Goal: Check status: Check status

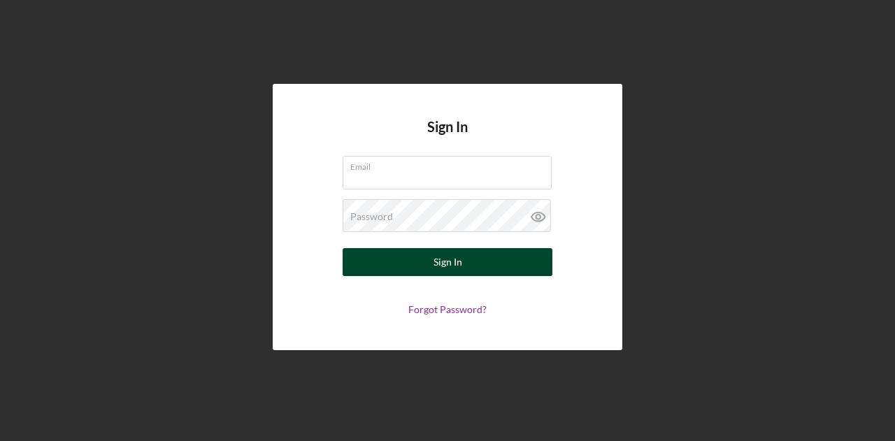
type input "[PERSON_NAME][EMAIL_ADDRESS][DOMAIN_NAME]"
click at [451, 262] on div "Sign In" at bounding box center [447, 262] width 29 height 28
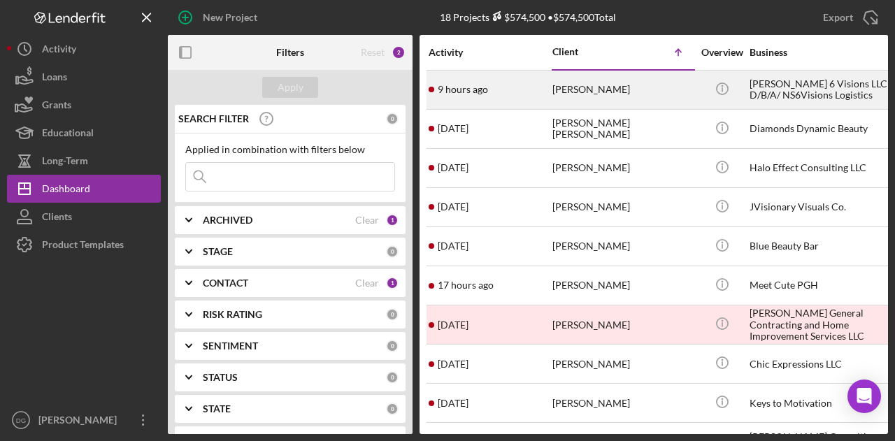
click at [781, 91] on div "[PERSON_NAME] 6 Visions LLC D/B/A/ NS6Visions Logistics" at bounding box center [819, 89] width 140 height 37
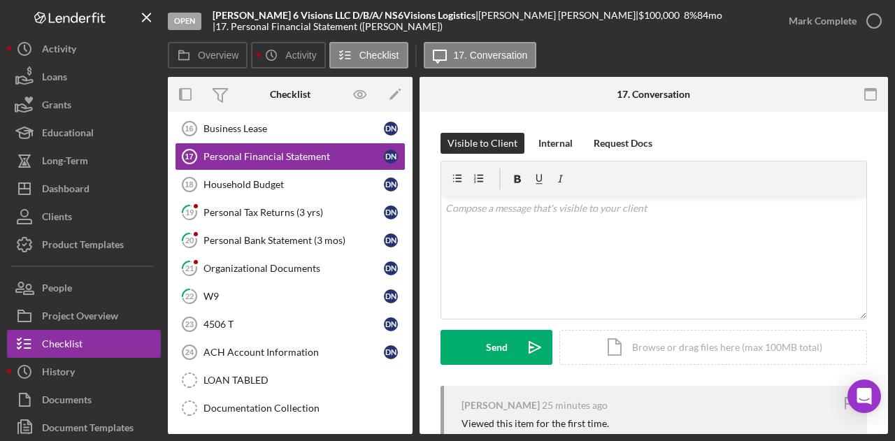
scroll to position [257, 0]
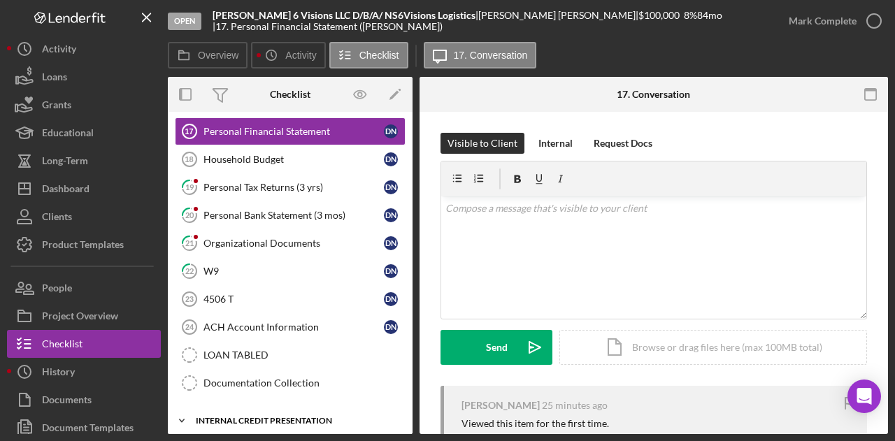
click at [263, 417] on div "Internal Credit Presentation" at bounding box center [295, 421] width 199 height 8
drag, startPoint x: 412, startPoint y: 275, endPoint x: 409, endPoint y: 328, distance: 53.2
click at [409, 328] on div "Overview Internal Workflow Stage Open Icon/Dropdown Arrow Archive (can unarchiv…" at bounding box center [528, 255] width 720 height 357
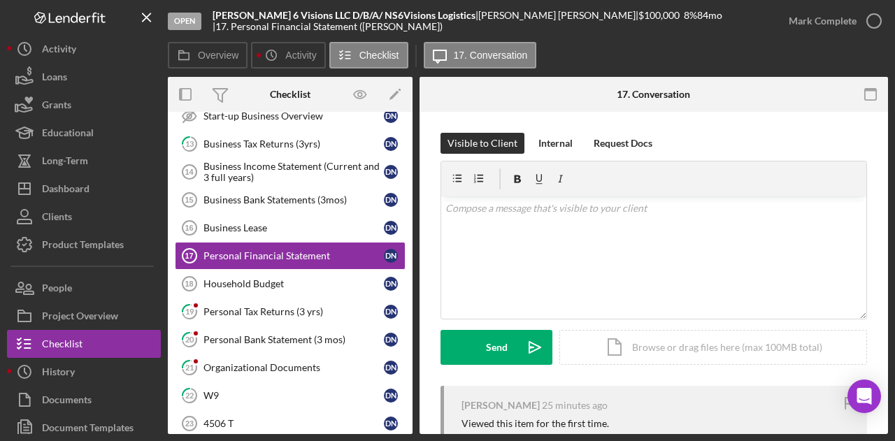
scroll to position [73, 0]
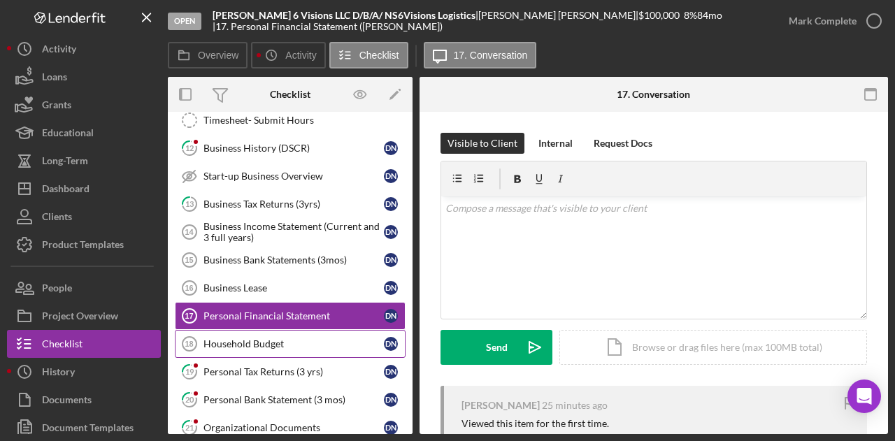
click at [242, 338] on div "Household Budget" at bounding box center [293, 343] width 180 height 11
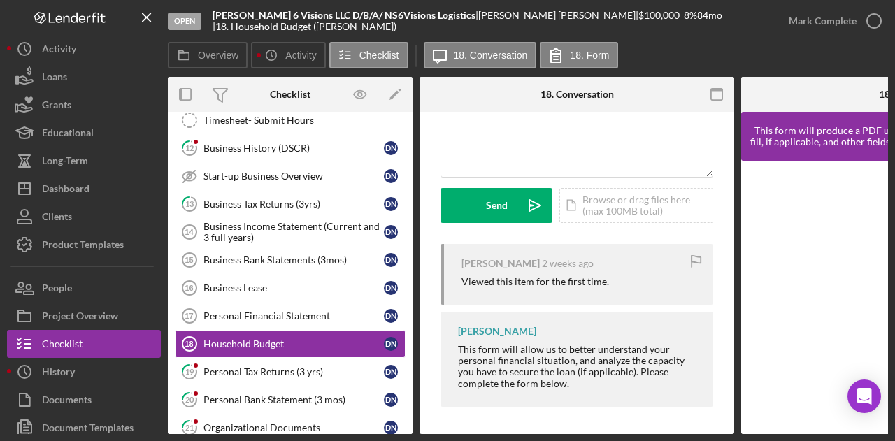
scroll to position [143, 0]
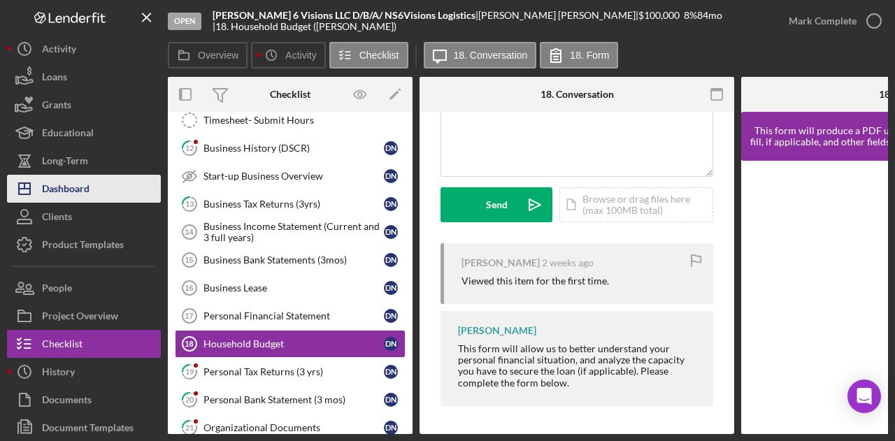
click at [82, 189] on div "Dashboard" at bounding box center [66, 190] width 48 height 31
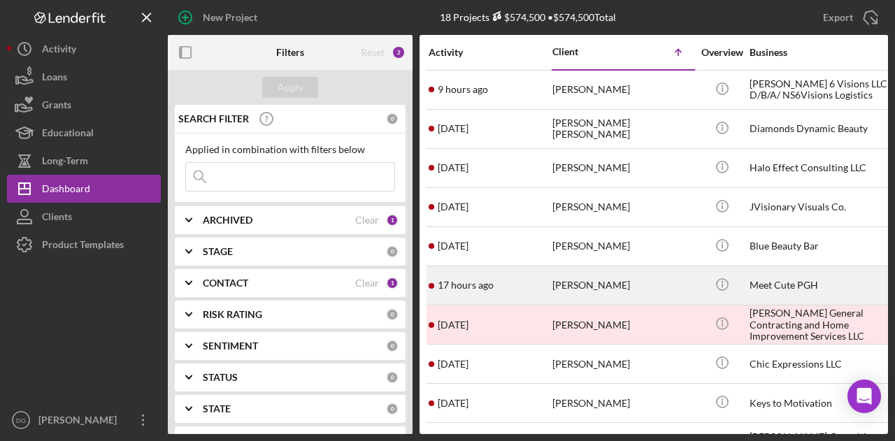
click at [570, 278] on div "[PERSON_NAME]" at bounding box center [622, 285] width 140 height 37
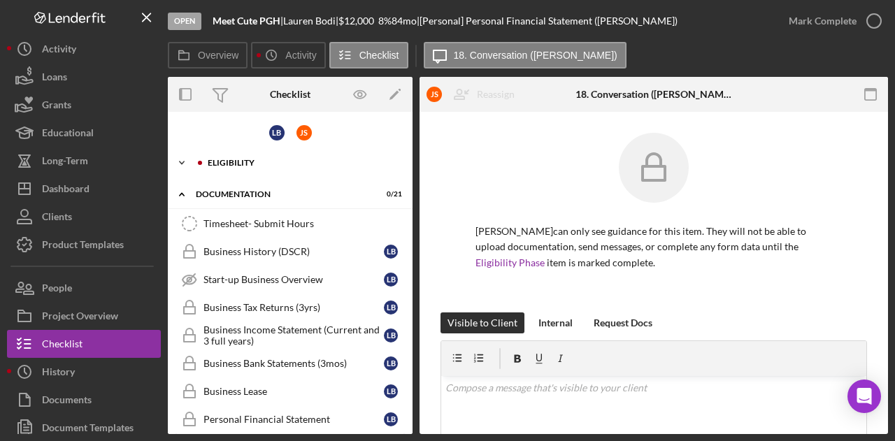
click at [184, 161] on polyline at bounding box center [182, 162] width 4 height 3
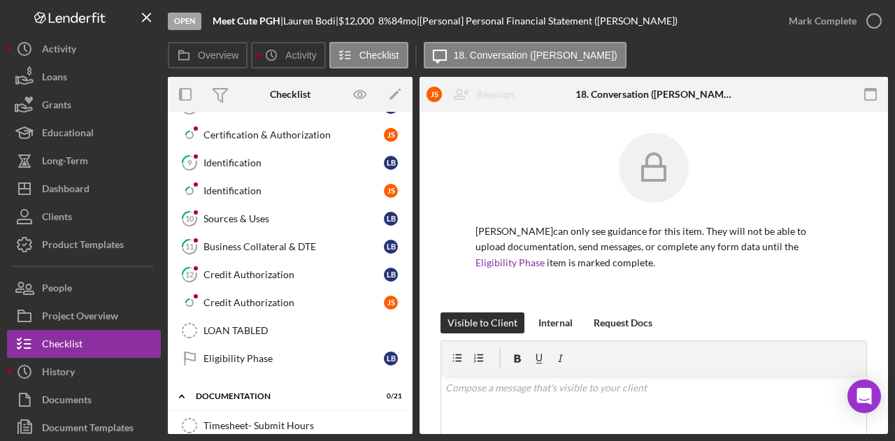
scroll to position [541, 0]
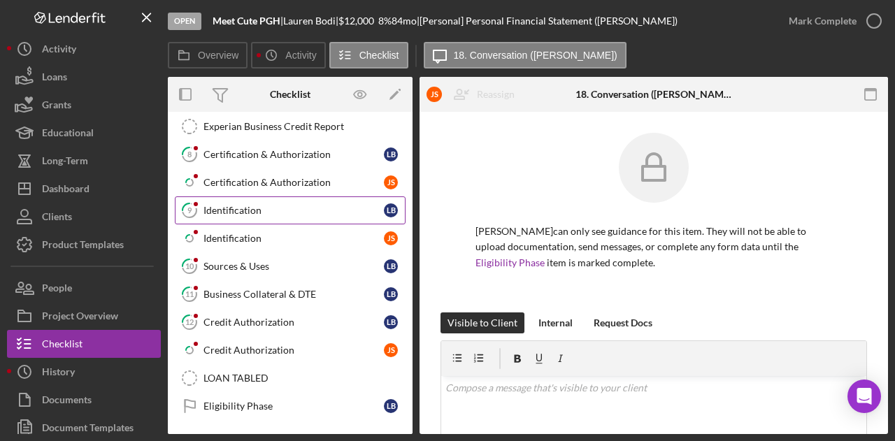
click at [238, 205] on div "Identification" at bounding box center [293, 210] width 180 height 11
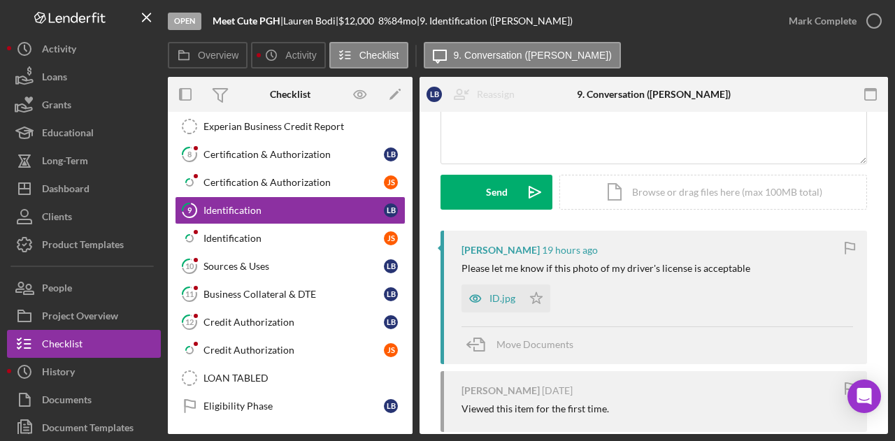
scroll to position [152, 0]
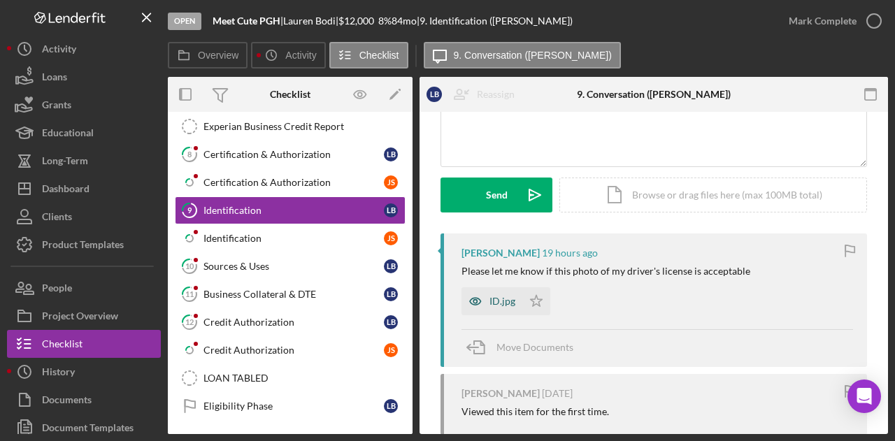
click at [516, 296] on div "ID.jpg" at bounding box center [491, 301] width 61 height 28
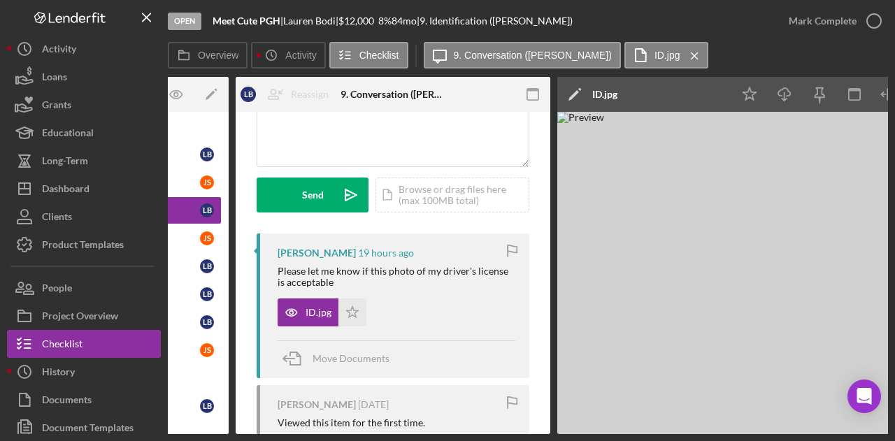
scroll to position [0, 185]
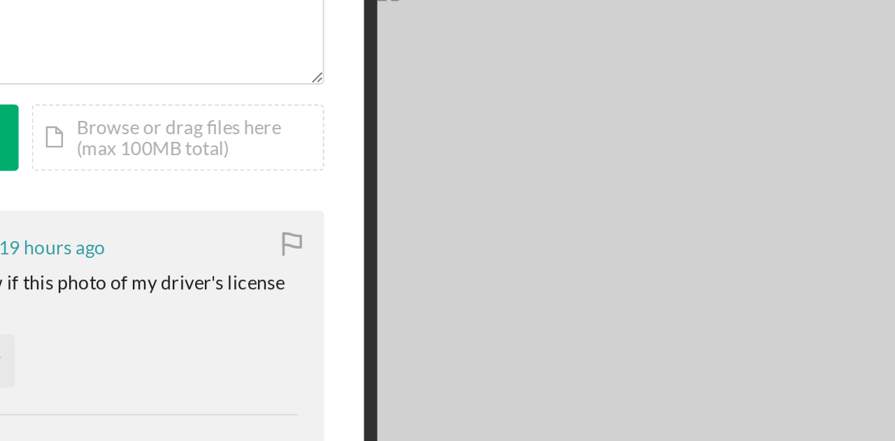
click at [778, 219] on img at bounding box center [765, 273] width 419 height 322
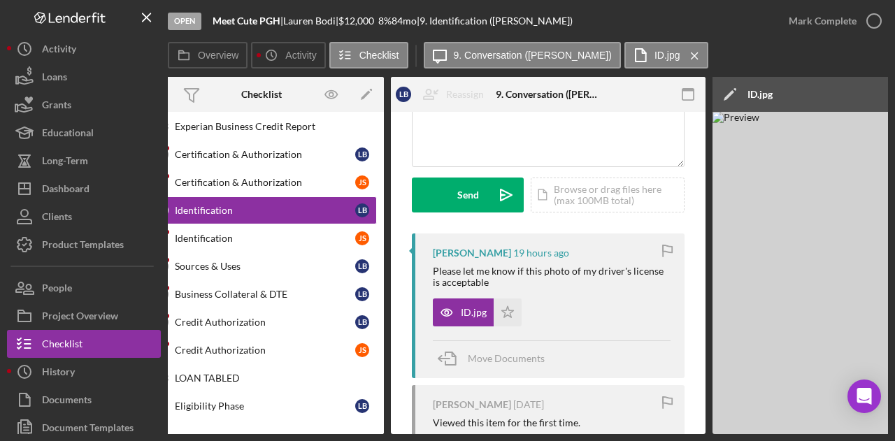
scroll to position [0, 24]
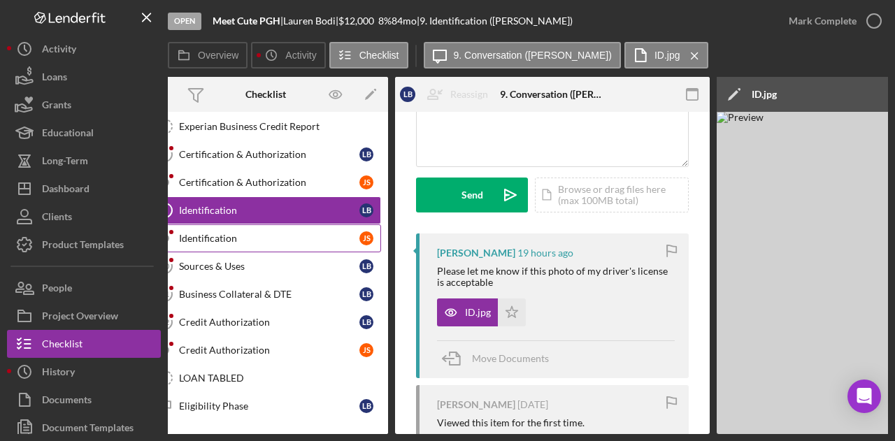
click at [242, 233] on div "Identification" at bounding box center [269, 238] width 180 height 11
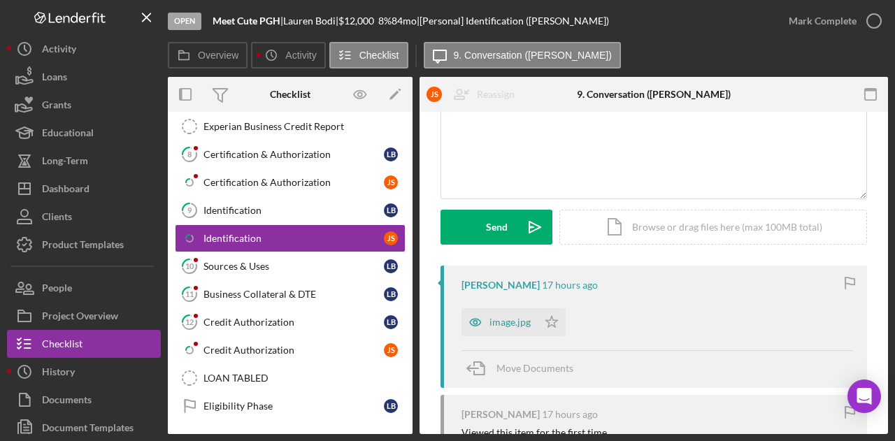
scroll to position [113, 0]
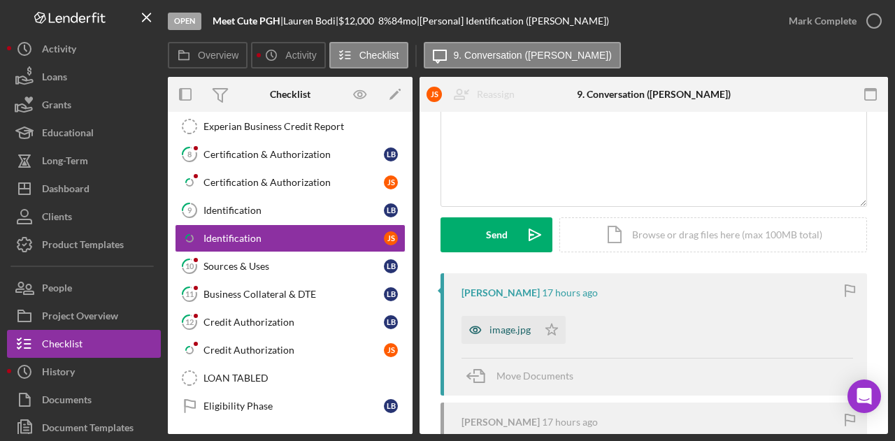
click at [508, 326] on div "image.jpg" at bounding box center [509, 329] width 41 height 11
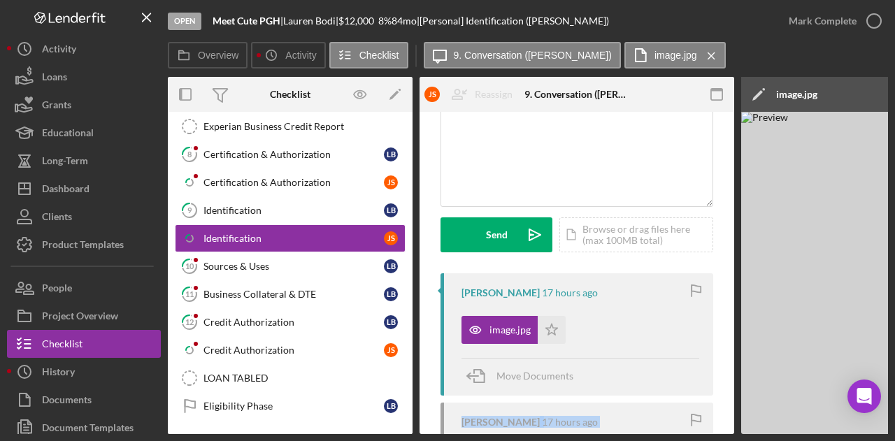
drag, startPoint x: 599, startPoint y: 435, endPoint x: 681, endPoint y: 423, distance: 82.7
click at [681, 423] on div "Open Meet Cute PGH | [PERSON_NAME] | $12,000 $12,000 8 % 84 mo | [Personal] Ide…" at bounding box center [447, 220] width 895 height 441
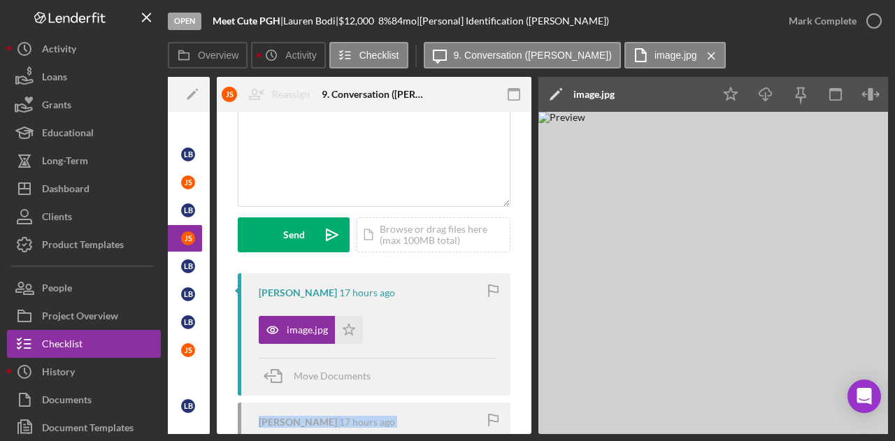
scroll to position [0, 204]
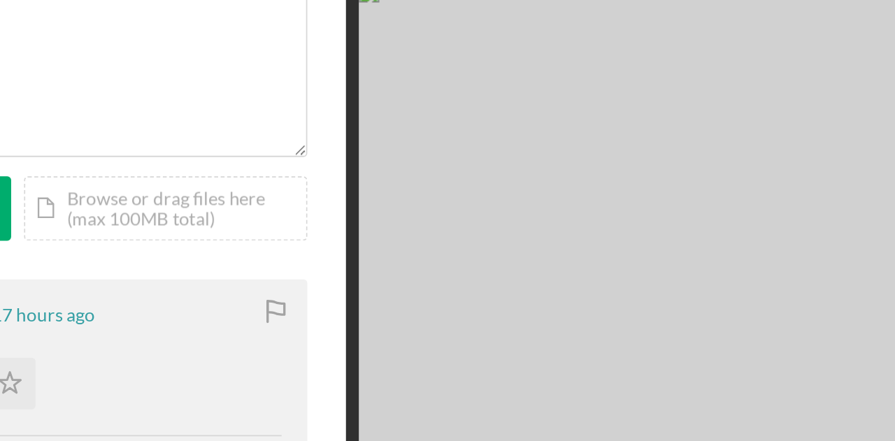
click at [757, 217] on img at bounding box center [746, 273] width 419 height 322
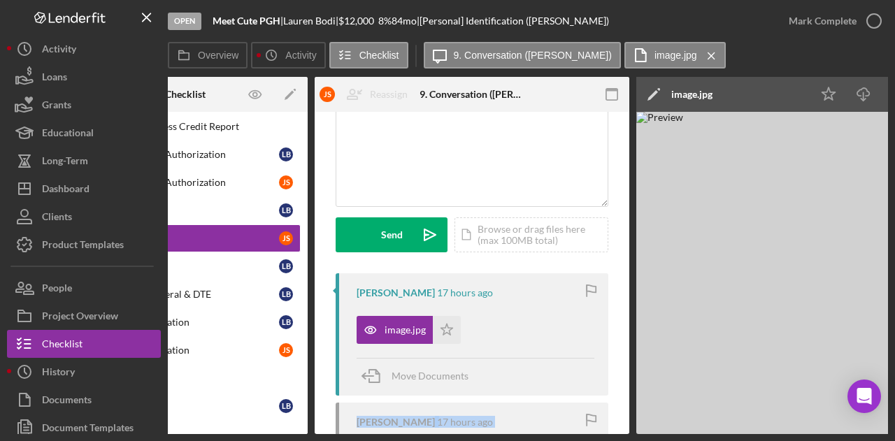
scroll to position [0, 0]
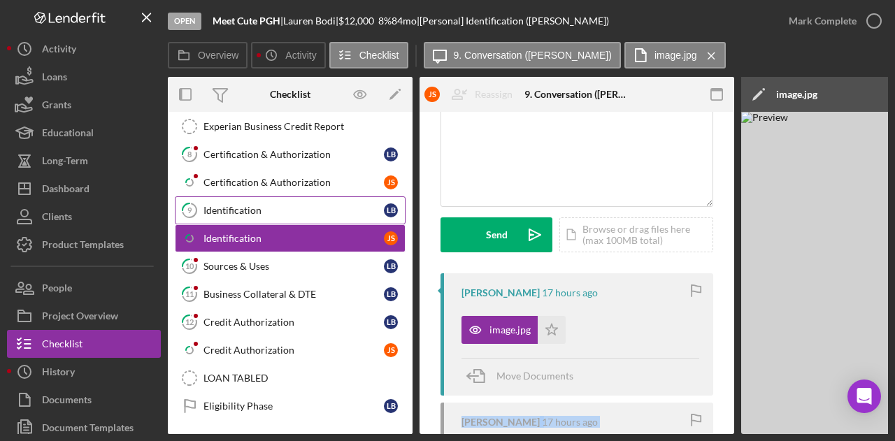
click at [253, 205] on div "Identification" at bounding box center [293, 210] width 180 height 11
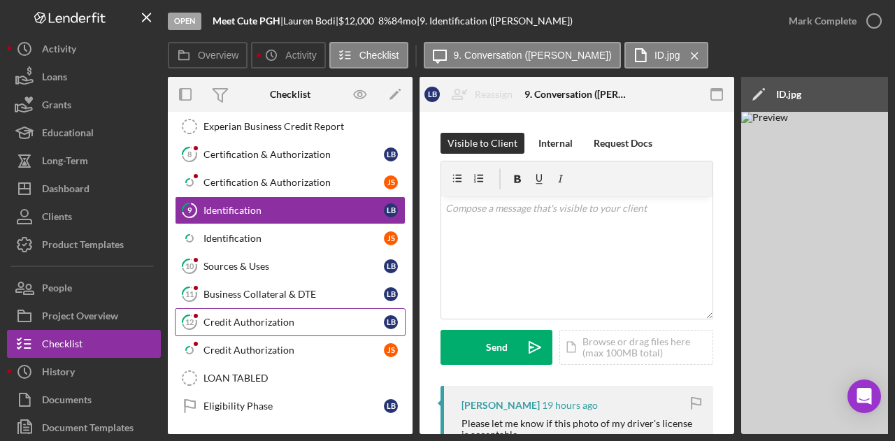
click at [225, 317] on div "Credit Authorization" at bounding box center [293, 322] width 180 height 11
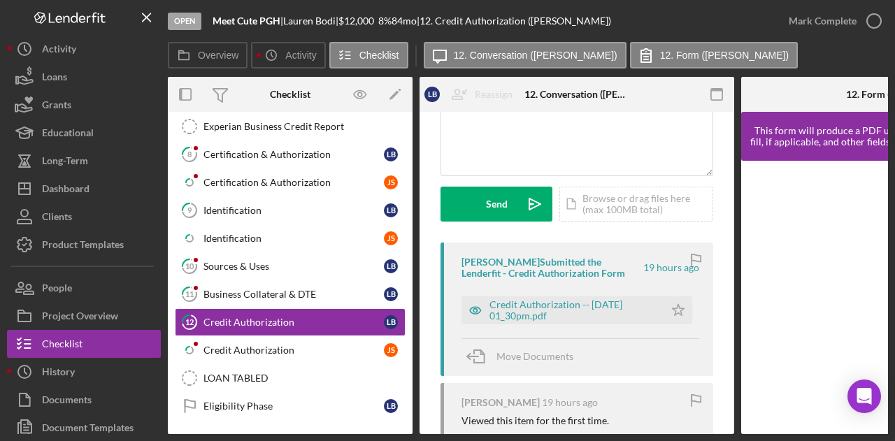
scroll to position [139, 0]
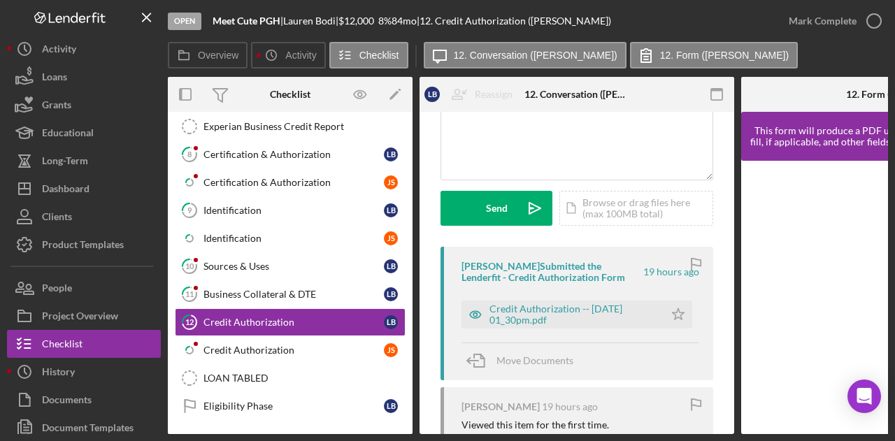
drag, startPoint x: 410, startPoint y: 278, endPoint x: 403, endPoint y: 271, distance: 10.4
click at [403, 271] on div "Timesheet - Submit Hours Timesheet - Submit Hours 1 Personal Information L B Ic…" at bounding box center [290, 32] width 245 height 790
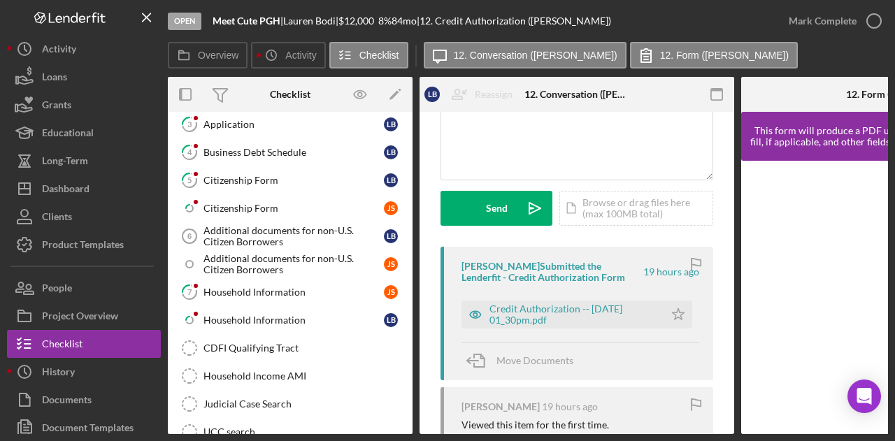
scroll to position [168, 0]
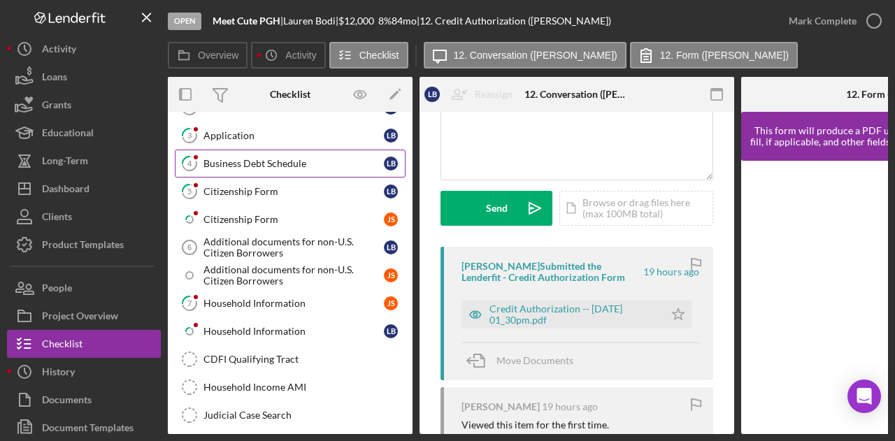
click at [232, 158] on div "Business Debt Schedule" at bounding box center [293, 163] width 180 height 11
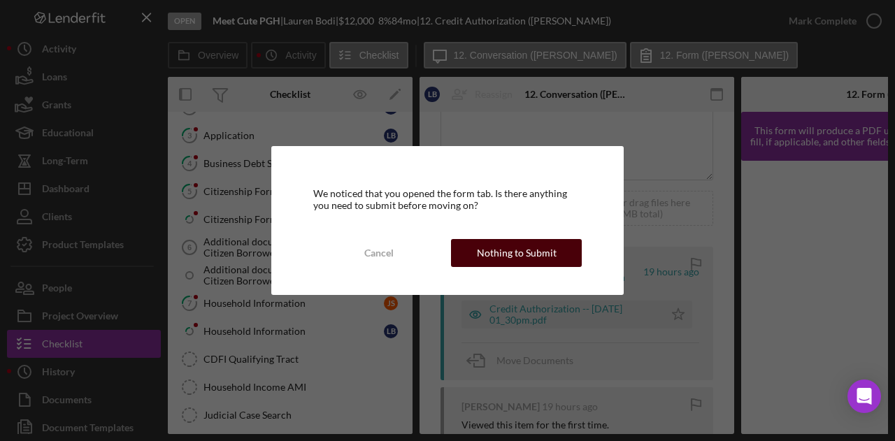
click at [534, 253] on div "Nothing to Submit" at bounding box center [517, 253] width 80 height 28
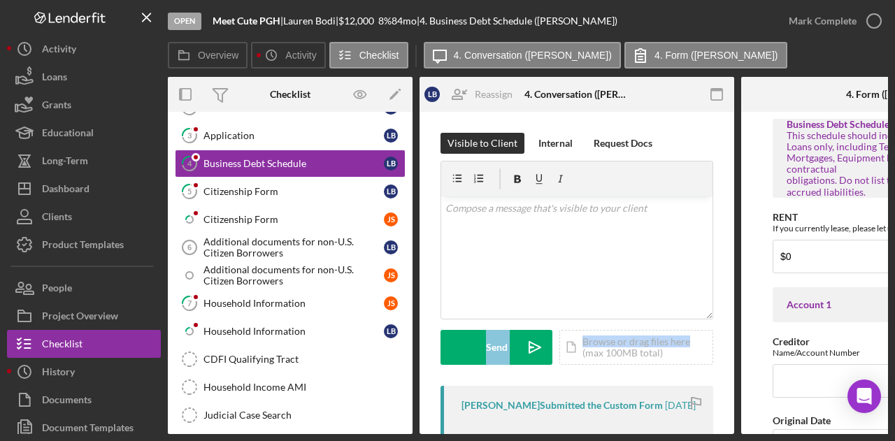
drag, startPoint x: 735, startPoint y: 292, endPoint x: 731, endPoint y: 314, distance: 22.9
click at [731, 314] on div "Overview Internal Workflow Stage Open Icon/Dropdown Arrow Archive (can unarchiv…" at bounding box center [528, 255] width 720 height 357
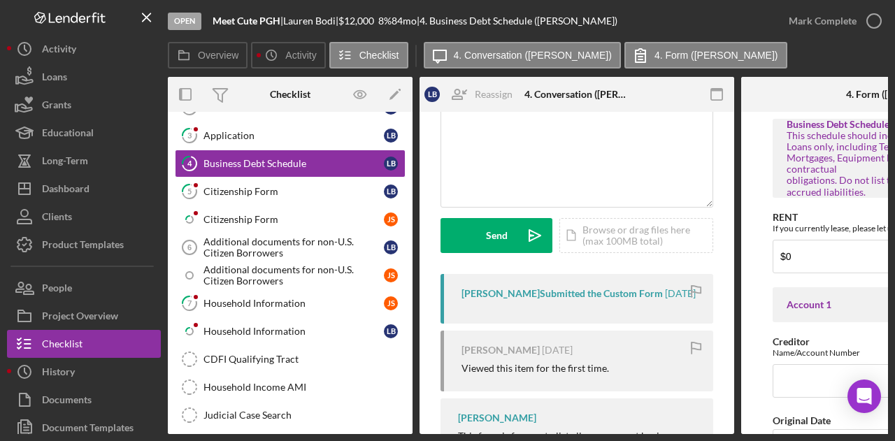
scroll to position [111, 0]
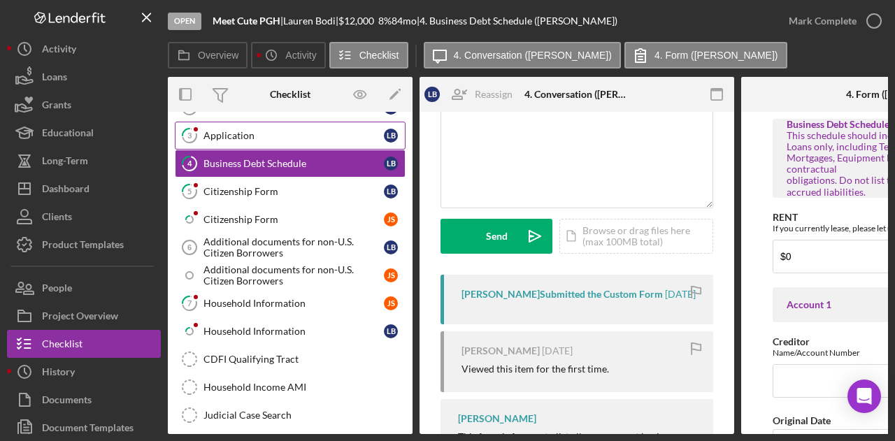
click at [256, 132] on div "Application" at bounding box center [293, 135] width 180 height 11
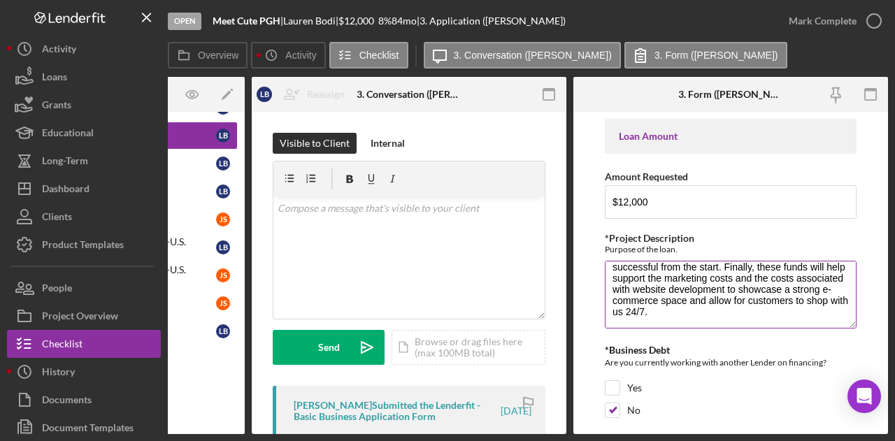
scroll to position [112, 0]
drag, startPoint x: 656, startPoint y: 434, endPoint x: 445, endPoint y: 445, distance: 211.4
click at [445, 440] on html "Open Meet Cute PGH | [PERSON_NAME] | $12,000 $12,000 8 % 84 mo | 3. Application…" at bounding box center [447, 220] width 895 height 441
drag, startPoint x: 484, startPoint y: 434, endPoint x: 330, endPoint y: 457, distance: 156.2
click at [330, 440] on html "Open Meet Cute PGH | [PERSON_NAME] | $12,000 $12,000 8 % 84 mo | 3. Application…" at bounding box center [447, 220] width 895 height 441
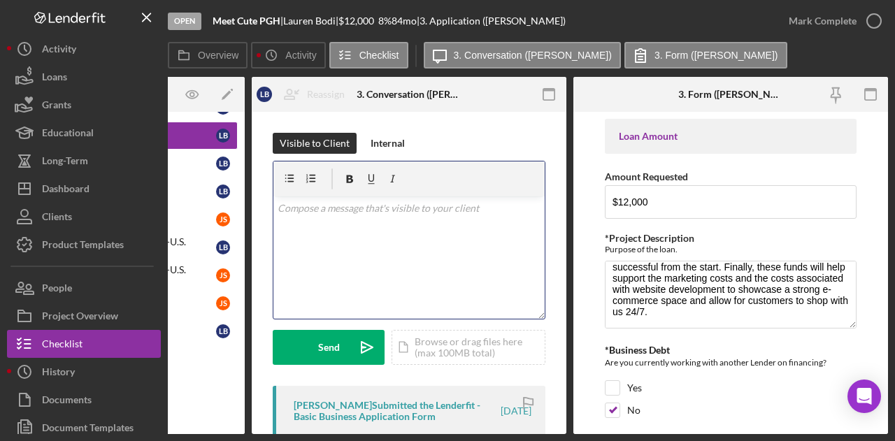
click at [407, 234] on div "v Color teal Color pink Remove color Add row above Add row below Add column bef…" at bounding box center [408, 257] width 271 height 122
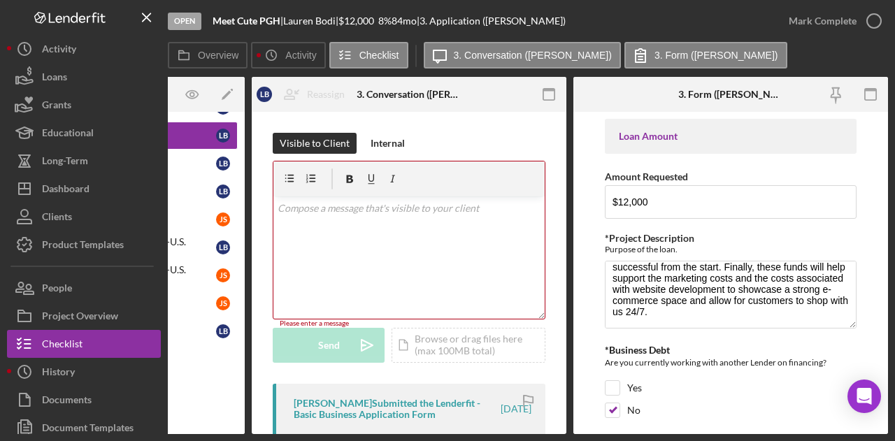
click at [378, 427] on div "[PERSON_NAME] Submitted the Lenderfit - Basic Business Application Form [DATE]" at bounding box center [409, 414] width 273 height 61
drag, startPoint x: 377, startPoint y: 434, endPoint x: 304, endPoint y: 436, distance: 72.7
click at [304, 436] on div "Open Meet Cute PGH | [PERSON_NAME] | $12,000 $12,000 8 % 84 mo | 3. Application…" at bounding box center [447, 220] width 895 height 441
click at [219, 410] on div "Judicial Case Search" at bounding box center [136, 415] width 201 height 11
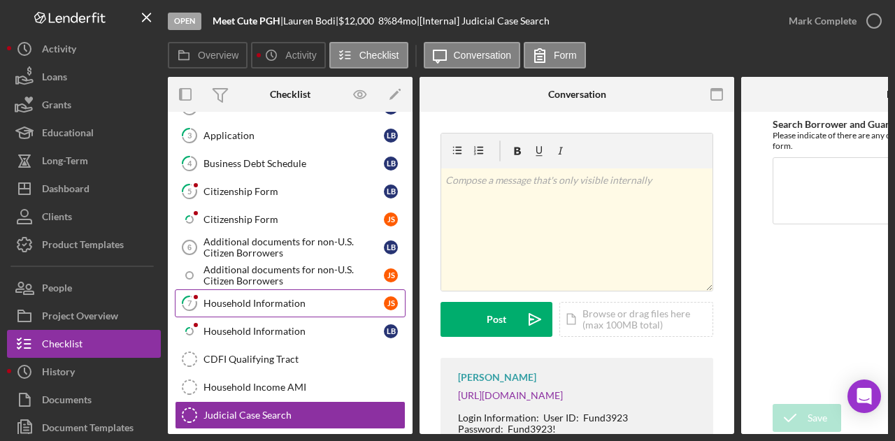
click at [250, 298] on div "Household Information" at bounding box center [293, 303] width 180 height 11
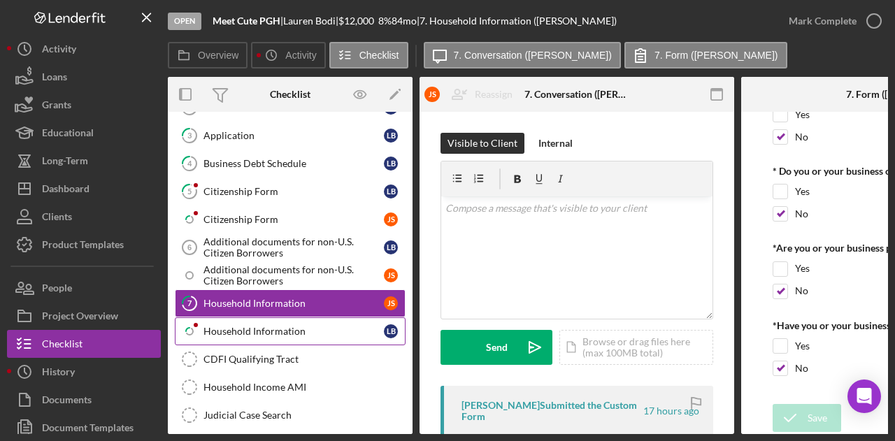
click at [242, 326] on div "Household Information" at bounding box center [293, 331] width 180 height 11
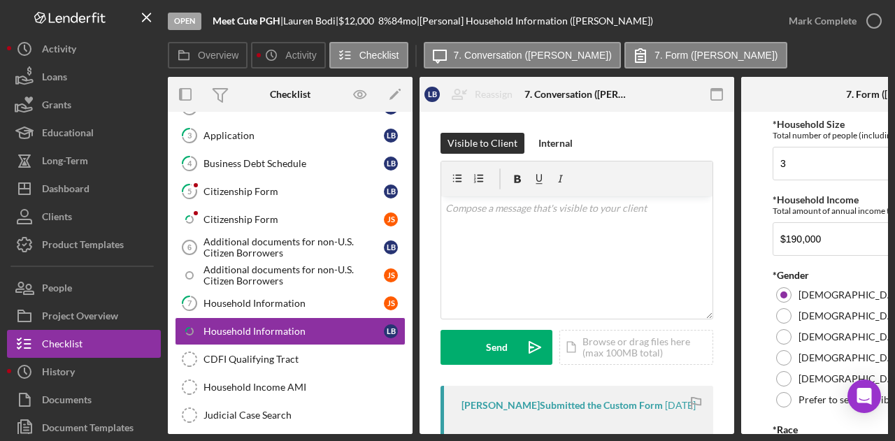
drag, startPoint x: 721, startPoint y: 436, endPoint x: 747, endPoint y: 431, distance: 25.6
click at [747, 431] on div "Open Meet Cute PGH | [PERSON_NAME] | $12,000 $12,000 8 % 84 mo | [Personal] Hou…" at bounding box center [447, 220] width 895 height 441
click at [742, 406] on form "*Household Size Total number of people (including you) living in your household…" at bounding box center [898, 273] width 315 height 322
click at [247, 298] on div "Household Information" at bounding box center [293, 303] width 180 height 11
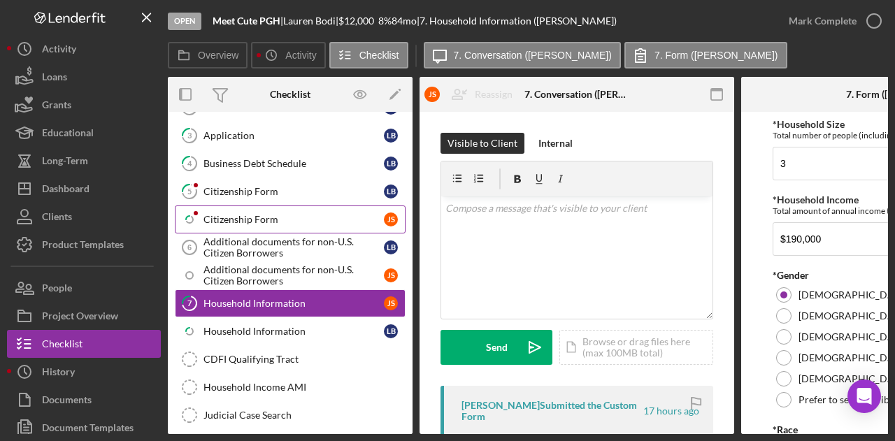
click at [243, 217] on div "Citizenship Form" at bounding box center [293, 219] width 180 height 11
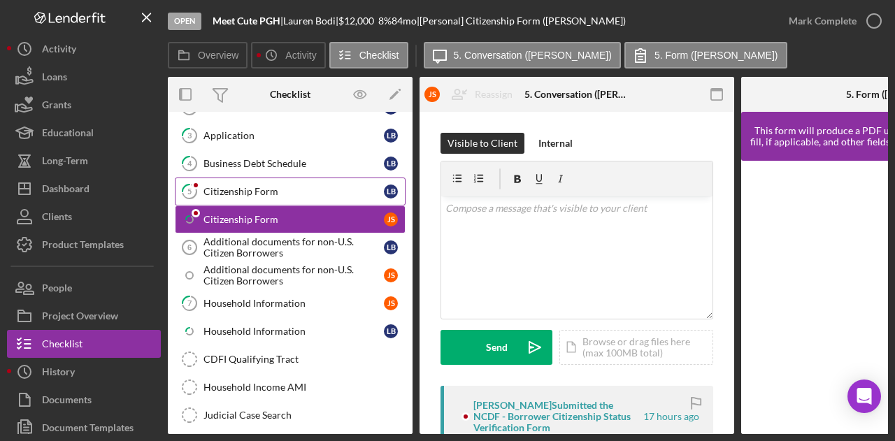
click at [239, 186] on div "Citizenship Form" at bounding box center [293, 191] width 180 height 11
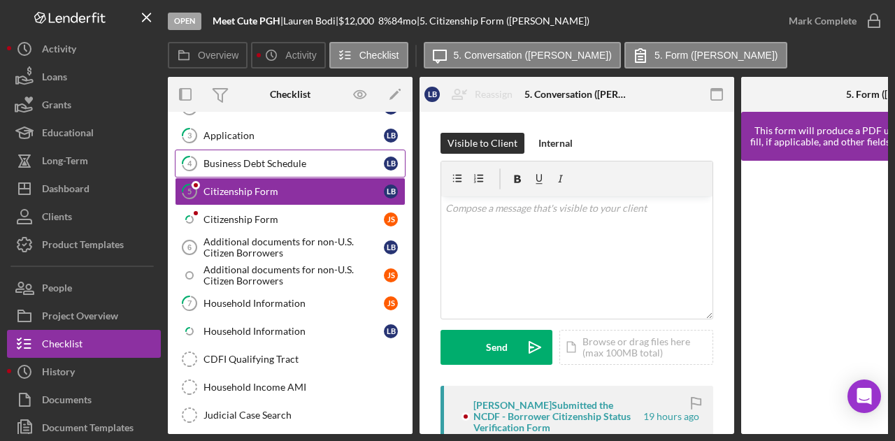
click at [239, 158] on div "Business Debt Schedule" at bounding box center [293, 163] width 180 height 11
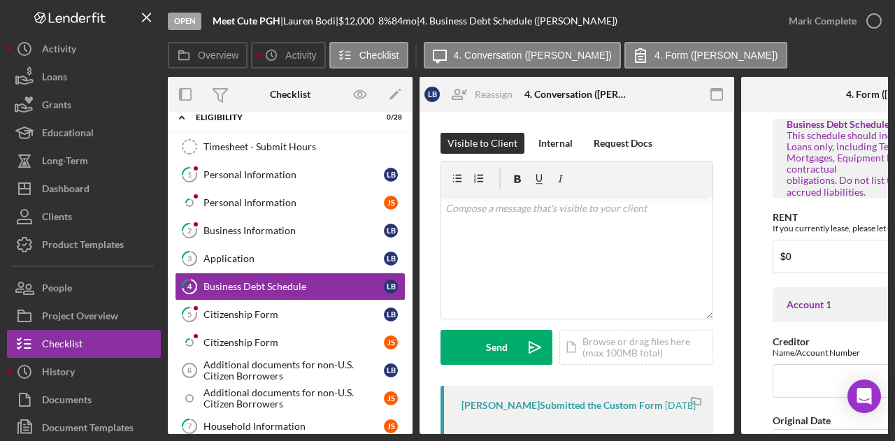
scroll to position [31, 0]
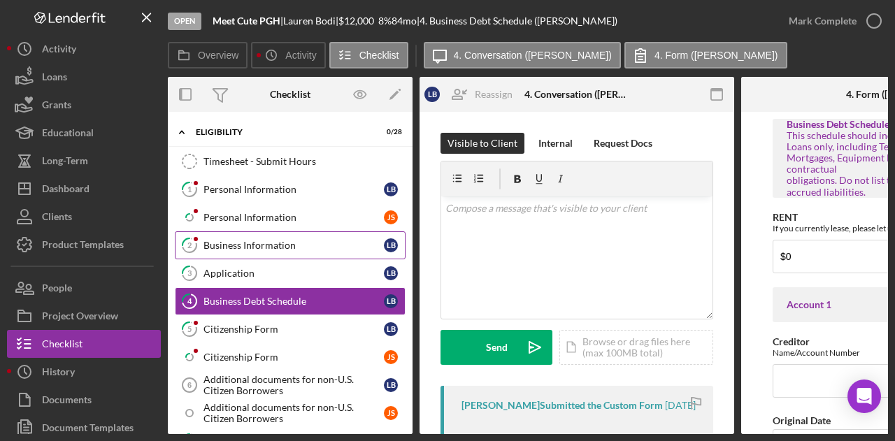
click at [269, 240] on div "Business Information" at bounding box center [293, 245] width 180 height 11
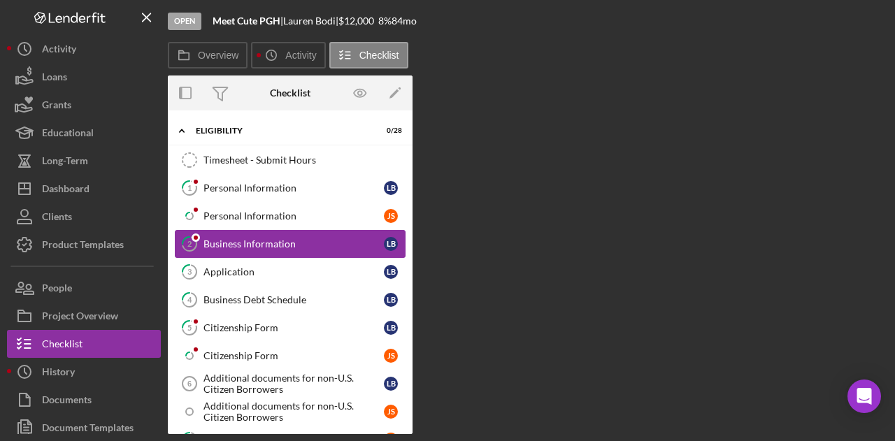
click at [269, 240] on div "Business Information" at bounding box center [293, 243] width 180 height 11
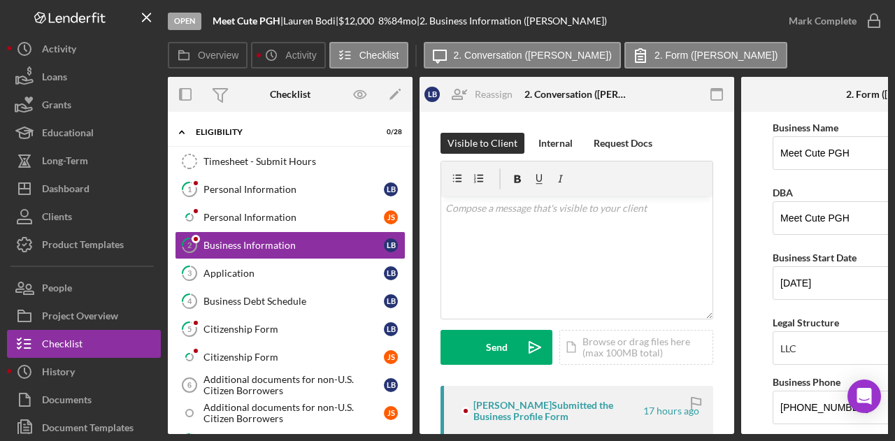
drag, startPoint x: 610, startPoint y: 434, endPoint x: 675, endPoint y: 438, distance: 65.2
click at [675, 438] on div "Open Meet Cute PGH | [PERSON_NAME] | $12,000 $12,000 8 % 84 mo | 2. Business In…" at bounding box center [447, 220] width 895 height 441
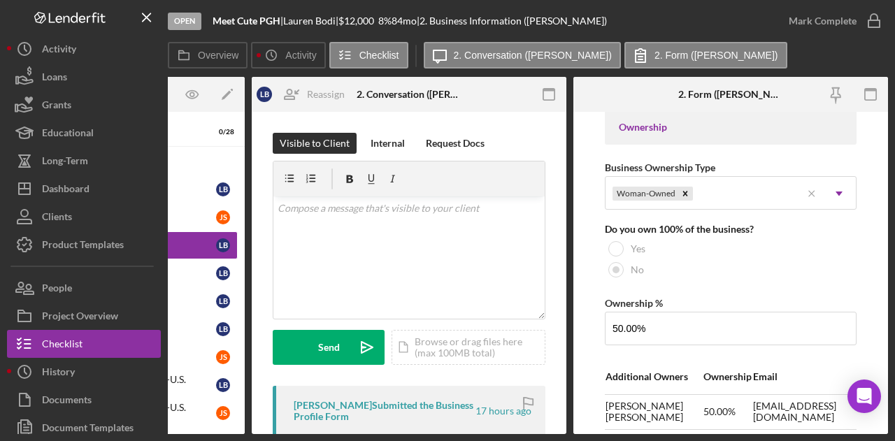
scroll to position [583, 0]
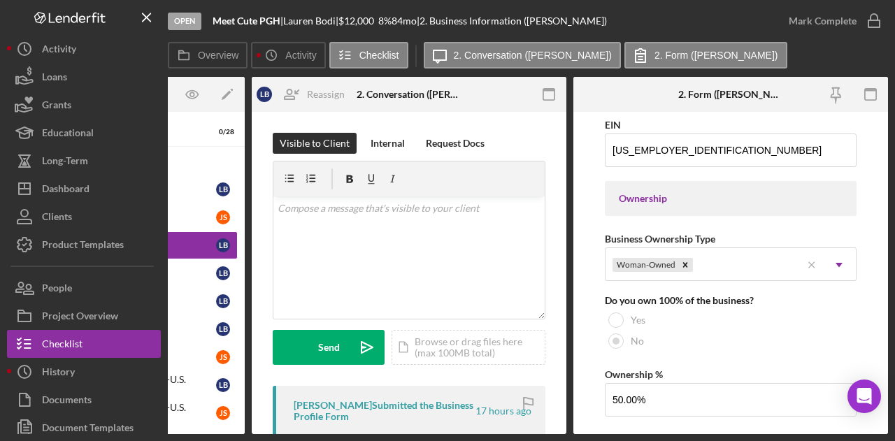
click at [503, 427] on div "[PERSON_NAME] Submitted the Business Profile Form 17 hours ago" at bounding box center [409, 416] width 273 height 61
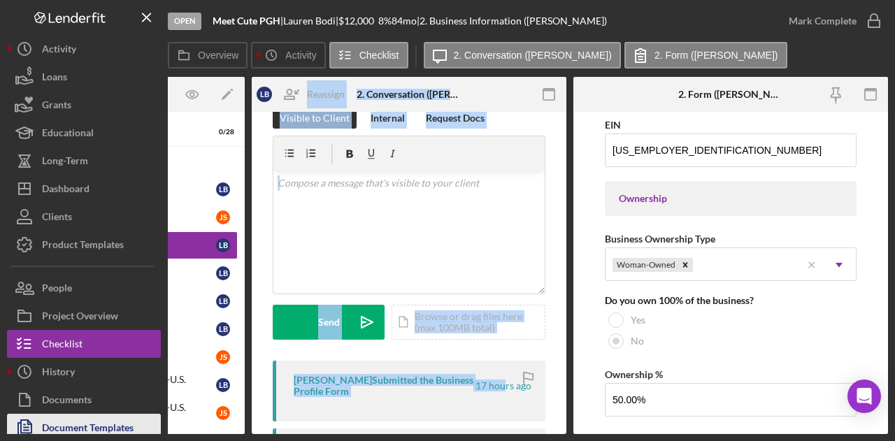
scroll to position [81, 0]
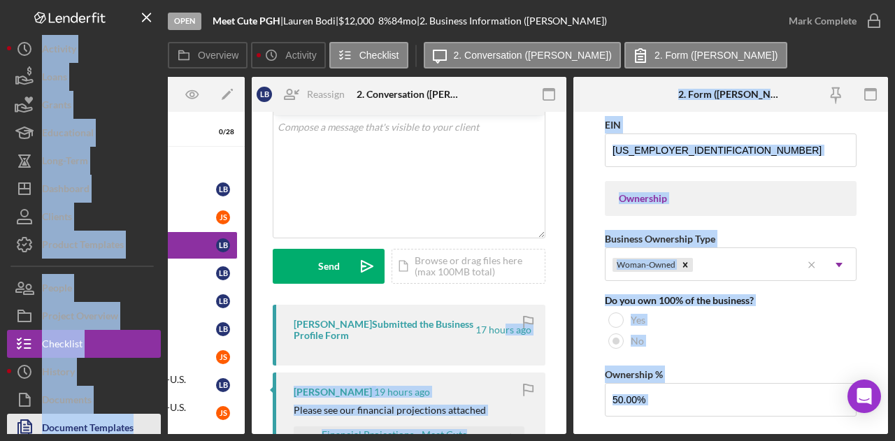
drag, startPoint x: 502, startPoint y: 429, endPoint x: 153, endPoint y: 431, distance: 348.9
click at [153, 431] on div "Open Meet Cute PGH | [PERSON_NAME] | $12,000 $12,000 8 % 84 mo | 2. Business In…" at bounding box center [447, 217] width 881 height 434
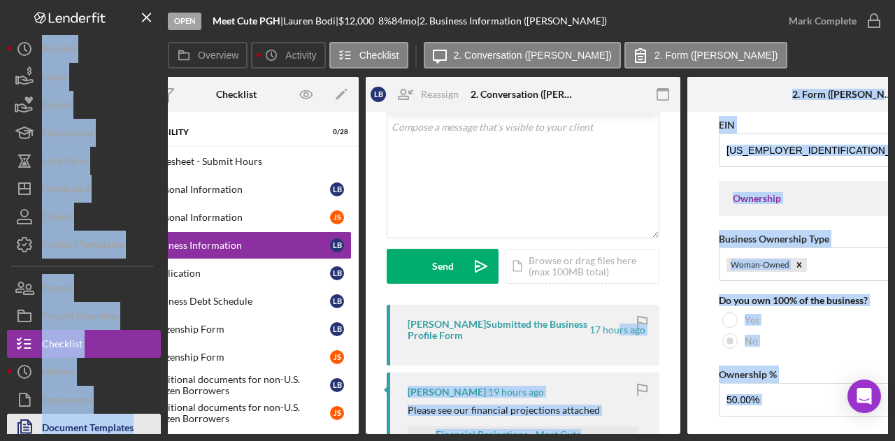
scroll to position [103, 0]
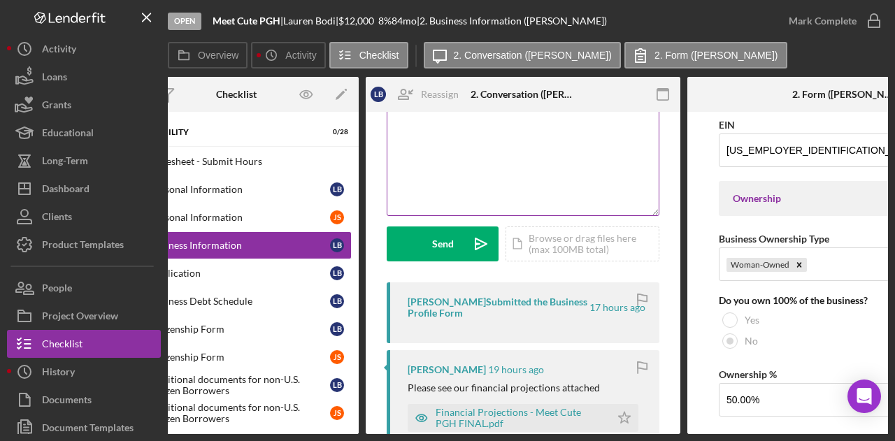
click at [495, 143] on div "v Color teal Color pink Remove color Add row above Add row below Add column bef…" at bounding box center [522, 154] width 271 height 122
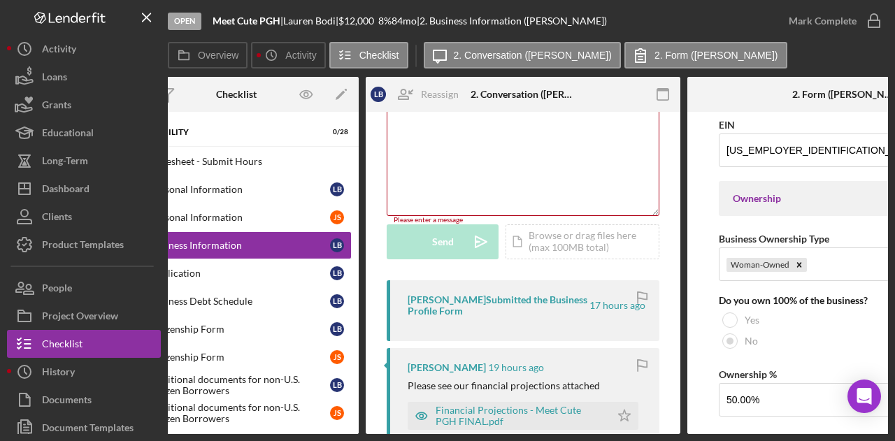
drag, startPoint x: 401, startPoint y: 434, endPoint x: 313, endPoint y: 434, distance: 88.1
click at [313, 434] on div "Overview Internal Workflow Stage Open Icon/Dropdown Arrow Archive (can unarchiv…" at bounding box center [528, 255] width 720 height 357
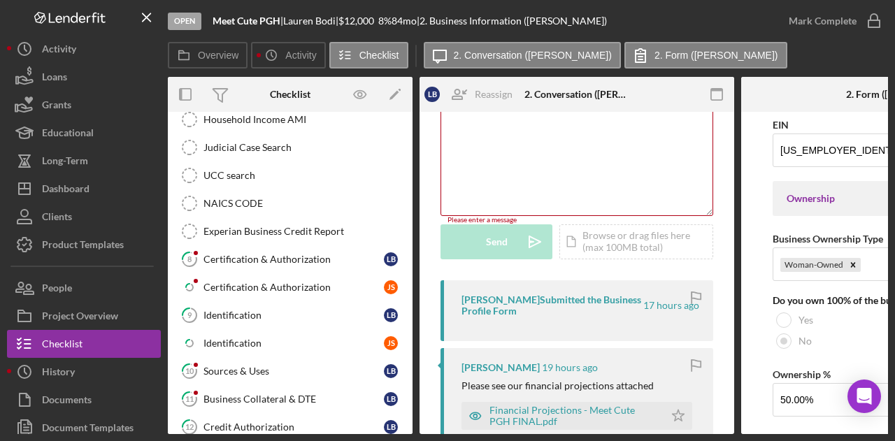
scroll to position [431, 0]
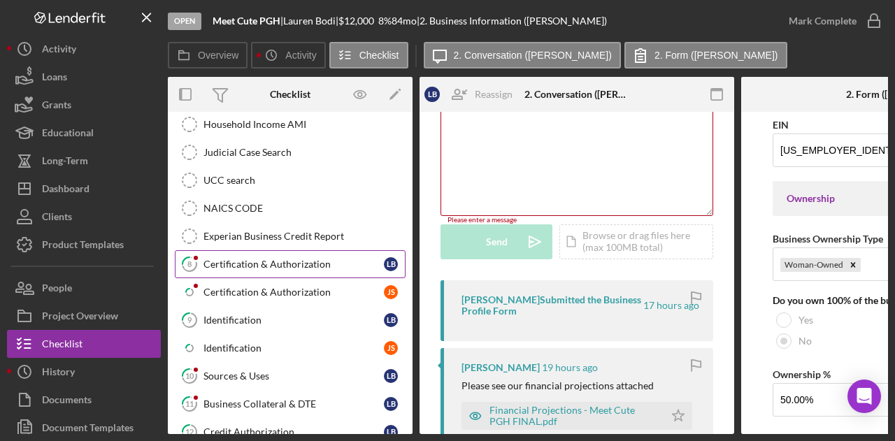
click at [285, 259] on div "Certification & Authorization" at bounding box center [293, 264] width 180 height 11
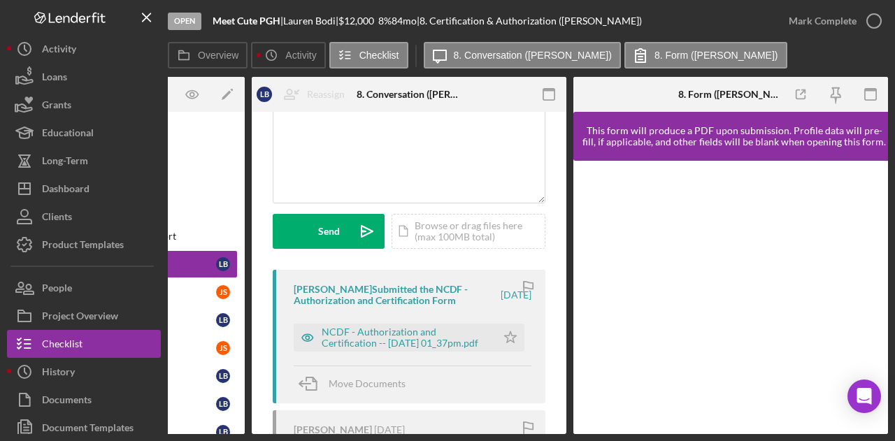
scroll to position [173, 0]
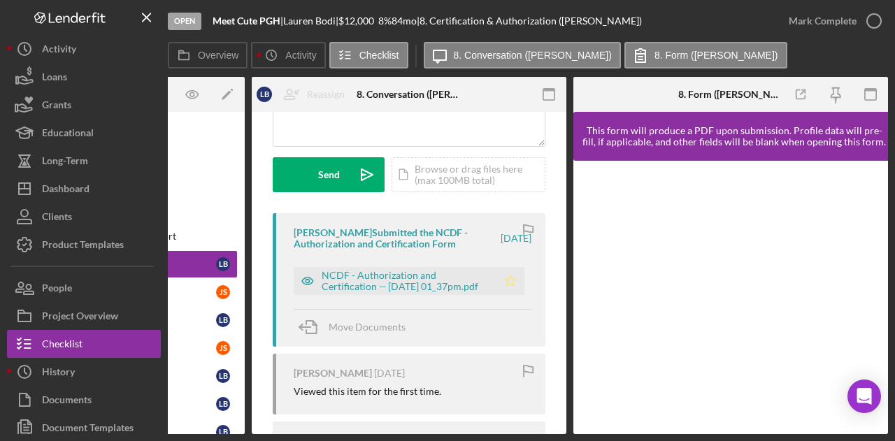
click at [508, 286] on icon "Icon/Star" at bounding box center [510, 281] width 28 height 28
click at [449, 282] on div "NCDF - Authorization and Certification -- [DATE] 01_37pm.pdf" at bounding box center [406, 281] width 168 height 22
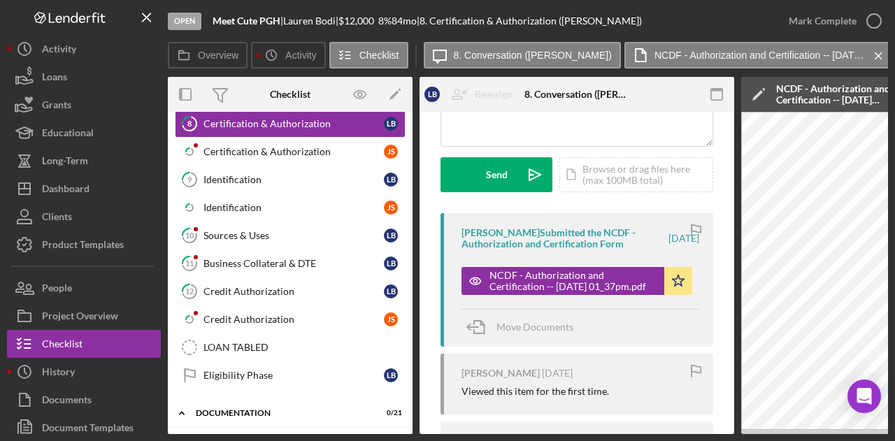
scroll to position [587, 0]
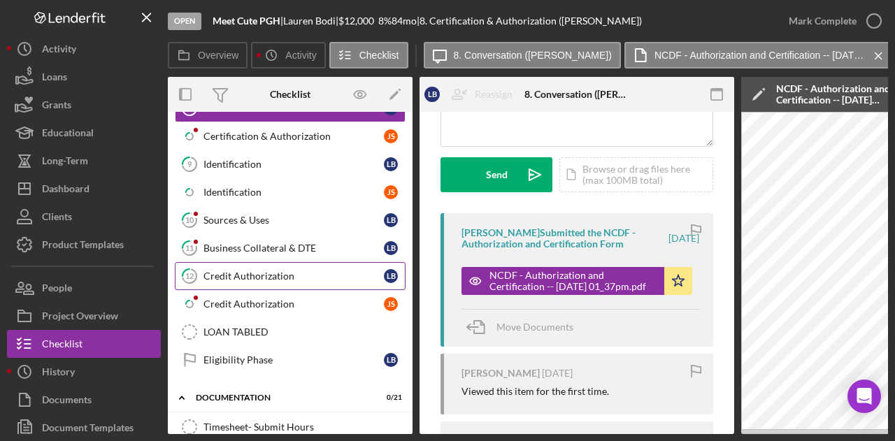
click at [252, 271] on div "Credit Authorization" at bounding box center [293, 276] width 180 height 11
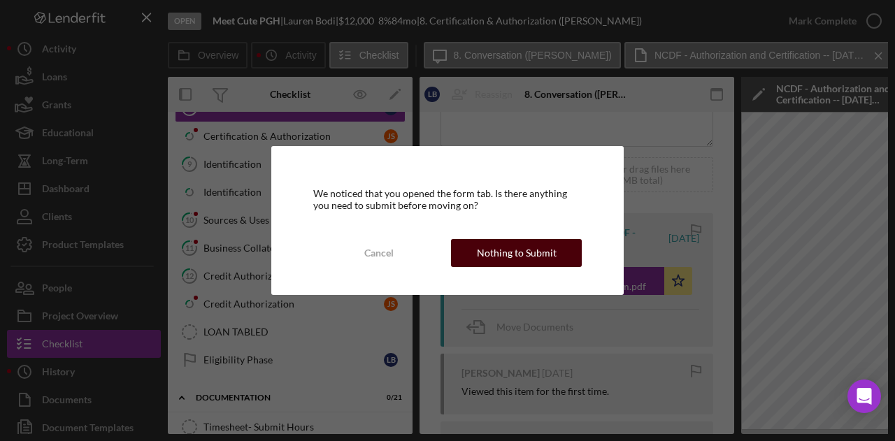
click at [558, 254] on button "Nothing to Submit" at bounding box center [516, 253] width 131 height 28
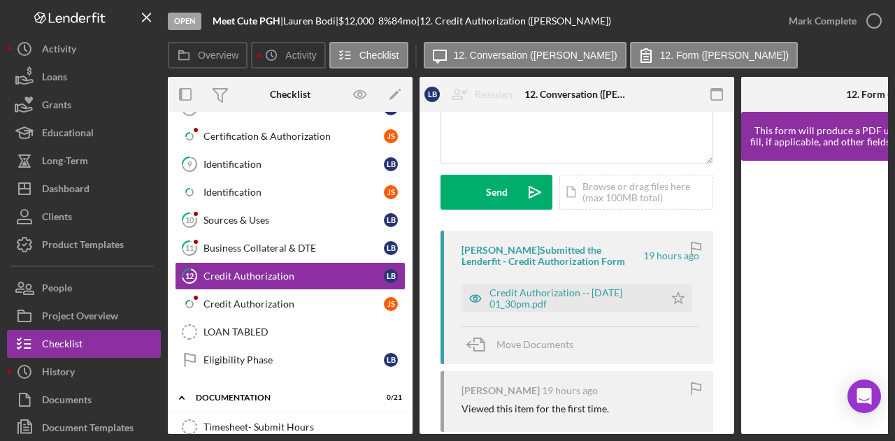
scroll to position [180, 0]
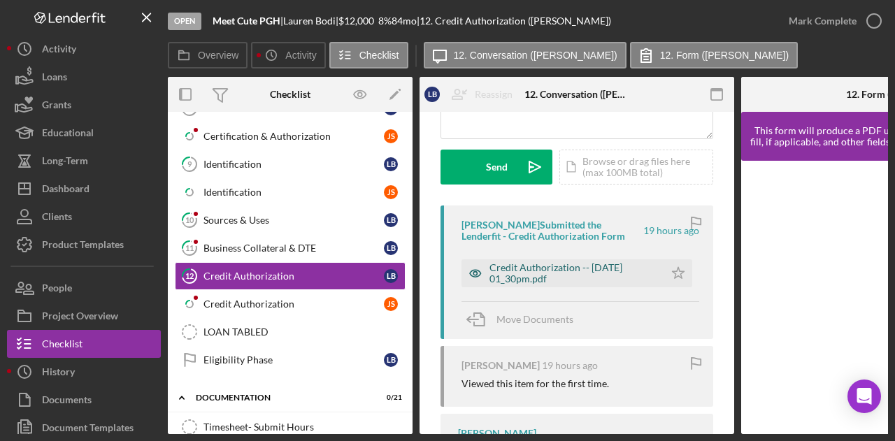
click at [605, 266] on div "Credit Authorization -- [DATE] 01_30pm.pdf" at bounding box center [573, 273] width 168 height 22
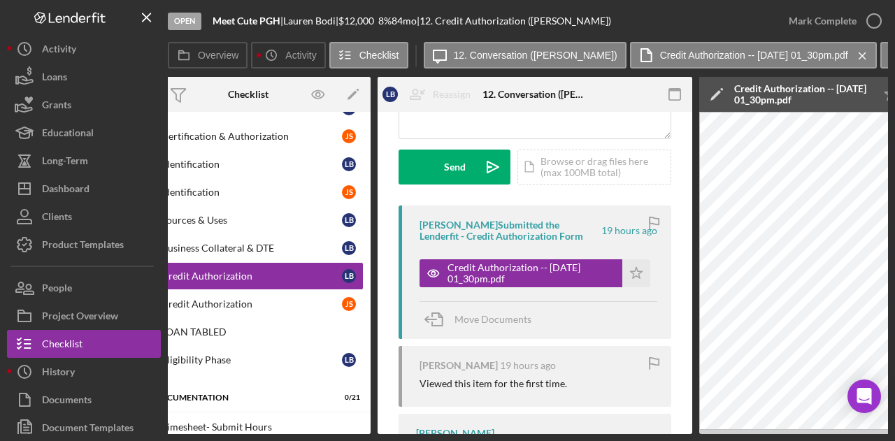
scroll to position [0, 0]
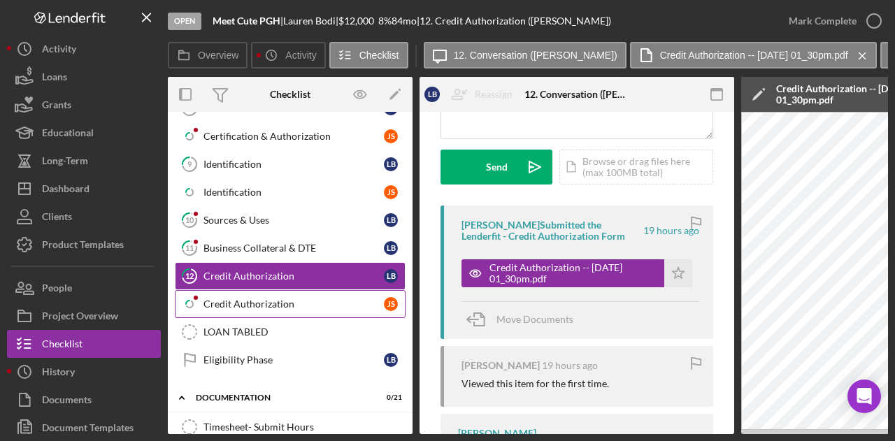
click at [263, 290] on link "Icon/Checklist Item Sub Partial Credit Authorization J S" at bounding box center [290, 304] width 231 height 28
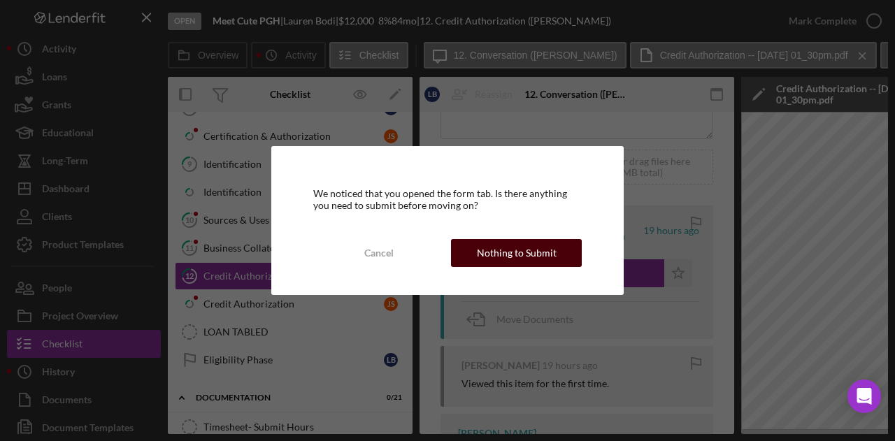
click at [536, 264] on div "Nothing to Submit" at bounding box center [517, 253] width 80 height 28
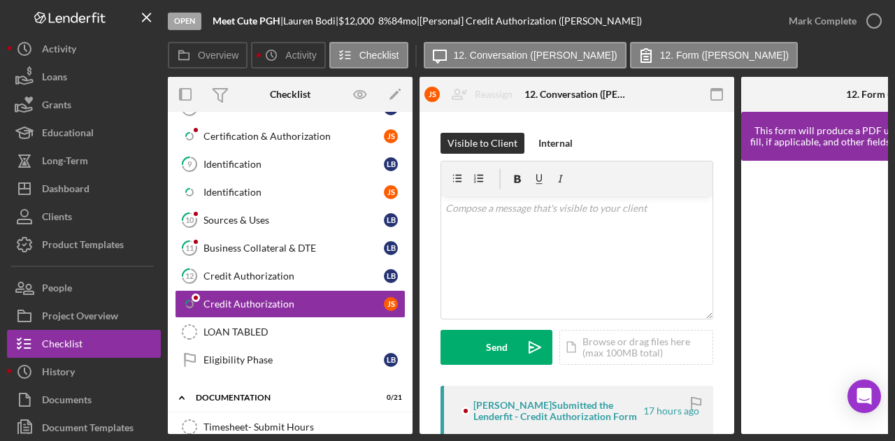
drag, startPoint x: 406, startPoint y: 434, endPoint x: 625, endPoint y: 451, distance: 219.5
click at [625, 440] on html "Open Meet Cute PGH | [PERSON_NAME] | $12,000 $12,000 8 % 84 mo | [Personal] Cre…" at bounding box center [447, 220] width 895 height 441
drag, startPoint x: 496, startPoint y: 430, endPoint x: 510, endPoint y: 431, distance: 14.0
click at [510, 431] on div "Overview Internal Workflow Stage Open Icon/Dropdown Arrow Archive (can unarchiv…" at bounding box center [528, 255] width 720 height 357
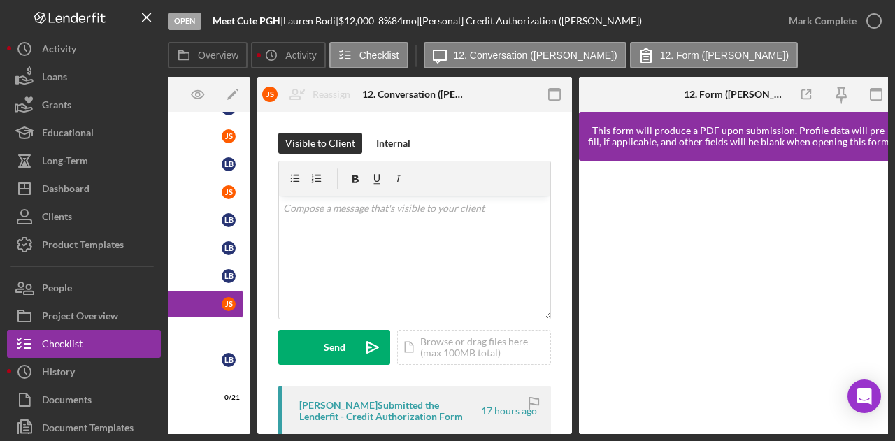
scroll to position [0, 168]
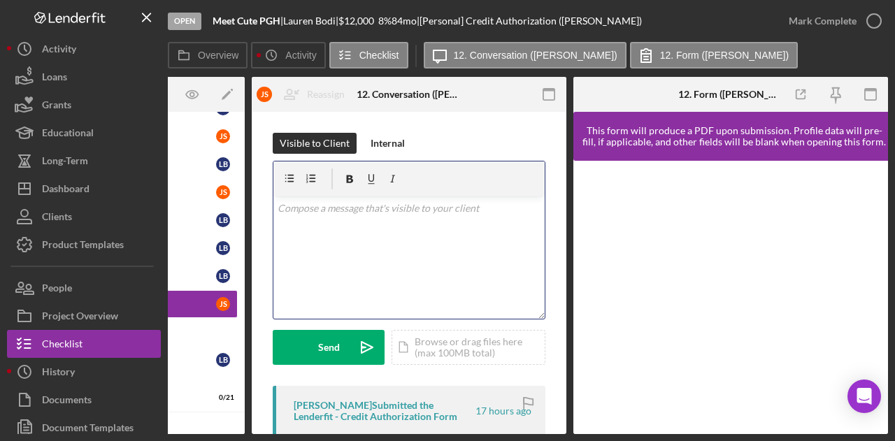
click at [440, 251] on div "v Color teal Color pink Remove color Add row above Add row below Add column bef…" at bounding box center [408, 257] width 271 height 122
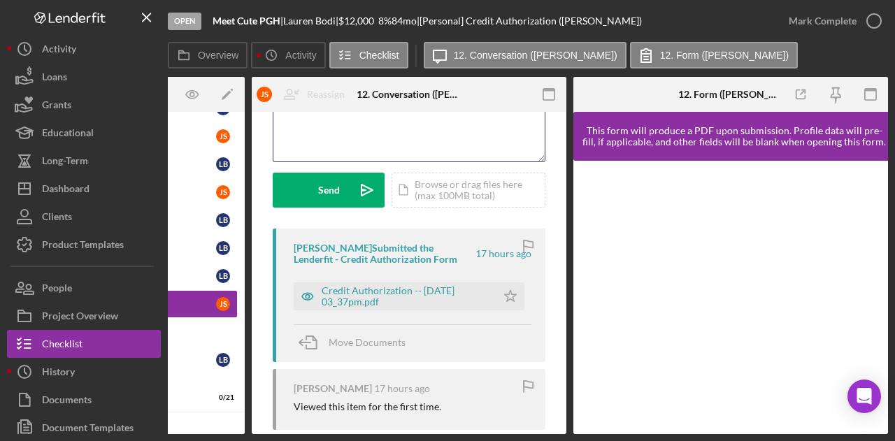
scroll to position [158, 0]
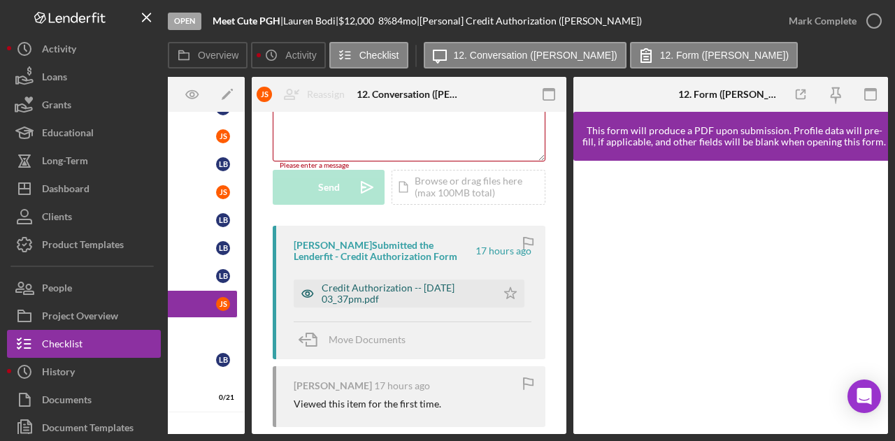
click at [417, 290] on div "Credit Authorization -- [DATE] 03_37pm.pdf" at bounding box center [406, 293] width 168 height 22
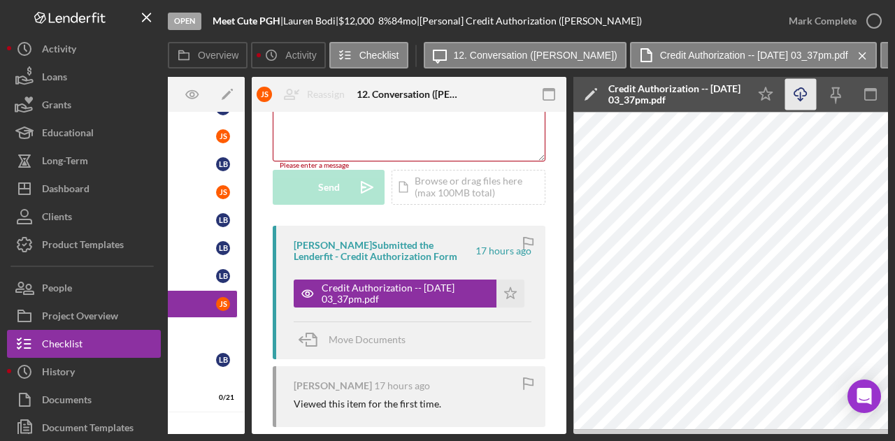
click at [807, 95] on icon "Icon/Download" at bounding box center [800, 94] width 31 height 31
click at [800, 96] on line "button" at bounding box center [800, 96] width 0 height 8
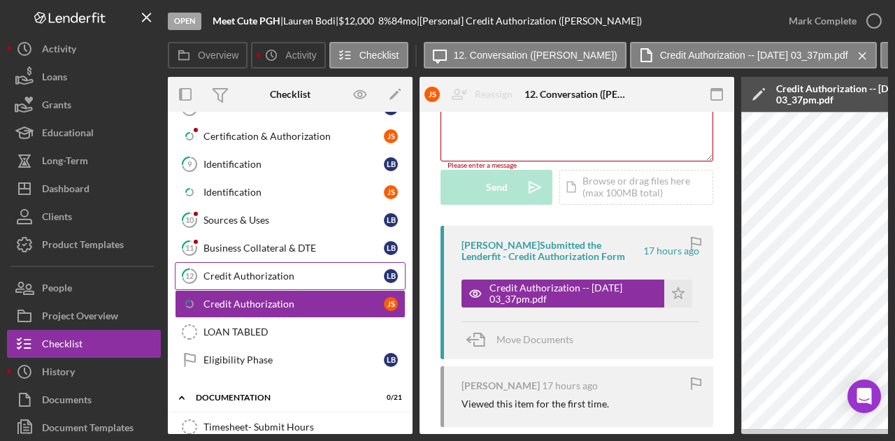
click at [245, 271] on div "Credit Authorization" at bounding box center [293, 276] width 180 height 11
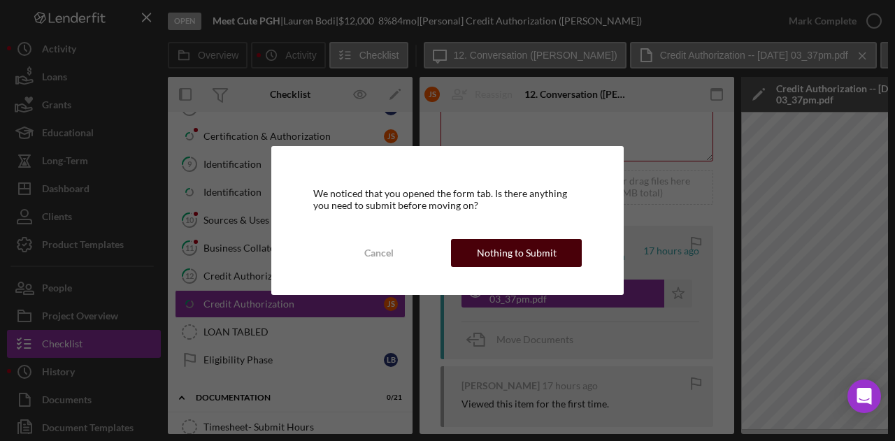
click at [512, 252] on div "Nothing to Submit" at bounding box center [517, 253] width 80 height 28
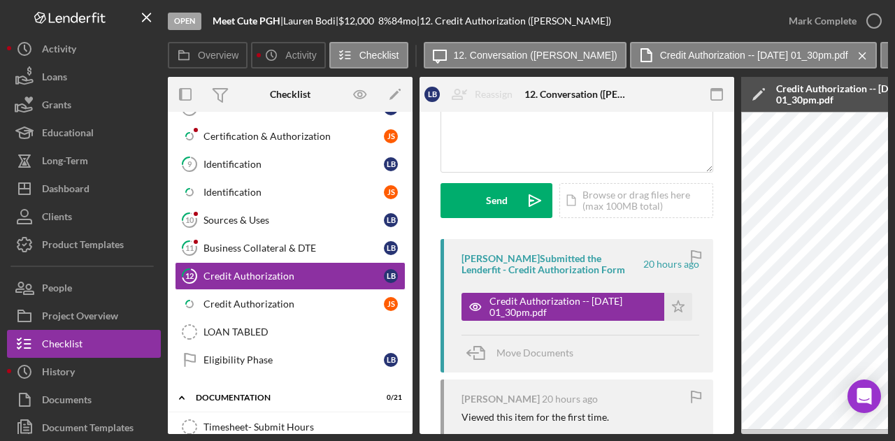
scroll to position [169, 0]
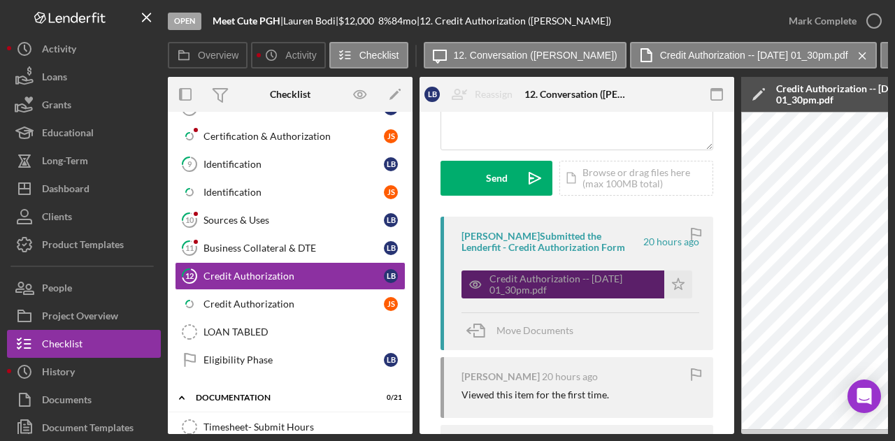
click at [619, 286] on div "Credit Authorization -- [DATE] 01_30pm.pdf" at bounding box center [573, 284] width 168 height 22
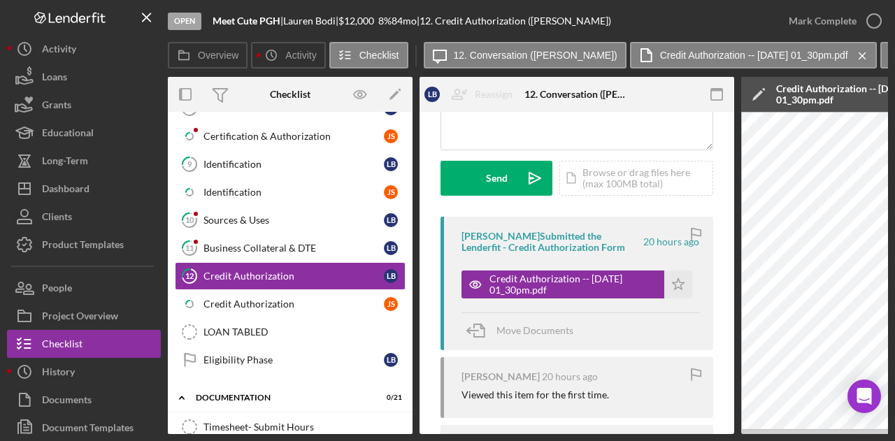
drag, startPoint x: 532, startPoint y: 434, endPoint x: 565, endPoint y: 436, distance: 32.9
click at [565, 436] on div "Open Meet Cute PGH | [PERSON_NAME] | $12,000 $12,000 8 % 84 mo | 12. Credit Aut…" at bounding box center [447, 220] width 895 height 441
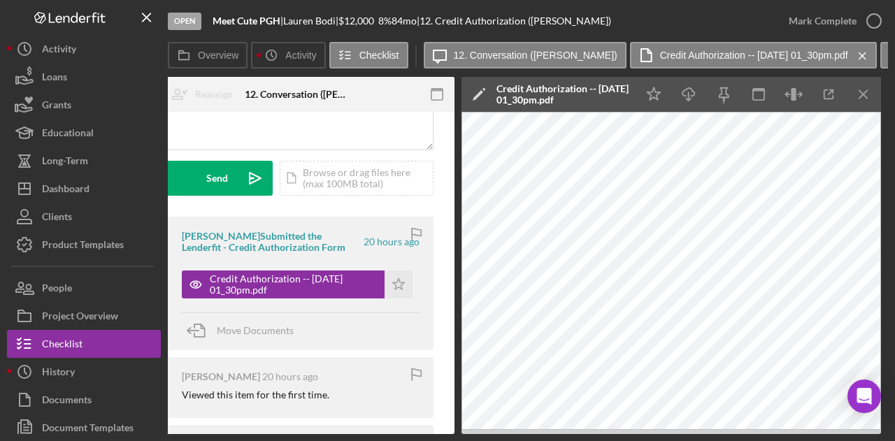
scroll to position [0, 273]
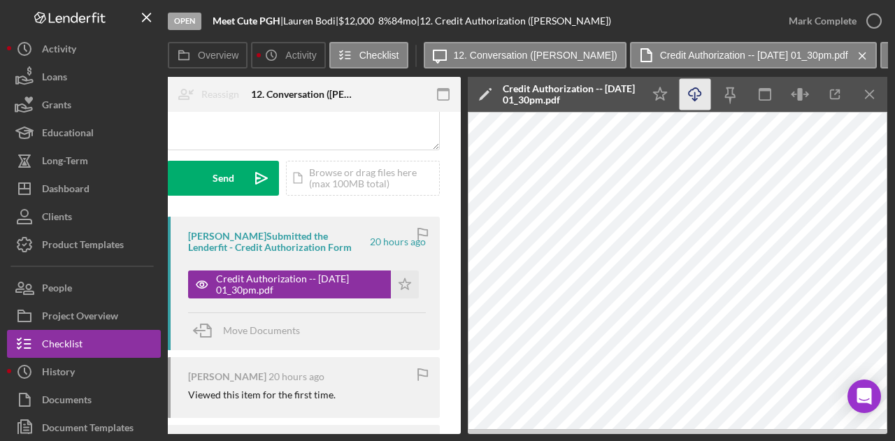
click at [696, 86] on icon "Icon/Download" at bounding box center [695, 94] width 31 height 31
